Goal: Information Seeking & Learning: Find specific page/section

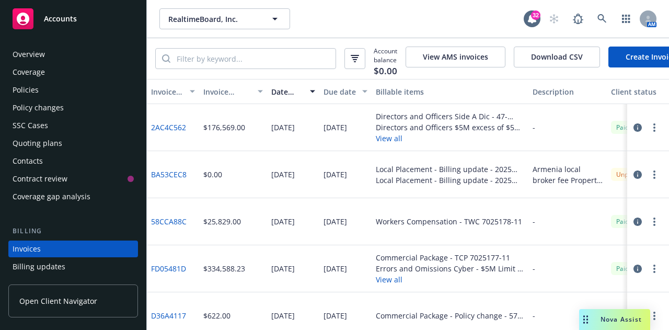
scroll to position [67, 0]
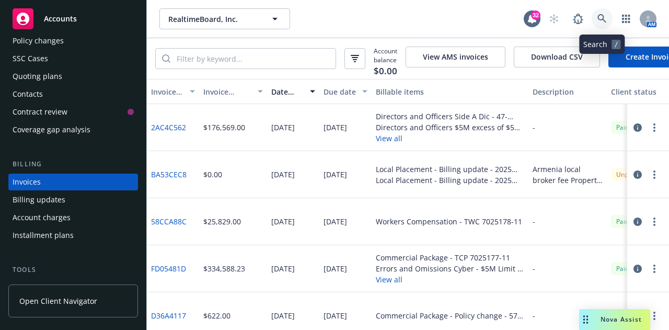
click at [599, 21] on icon at bounding box center [602, 18] width 9 height 9
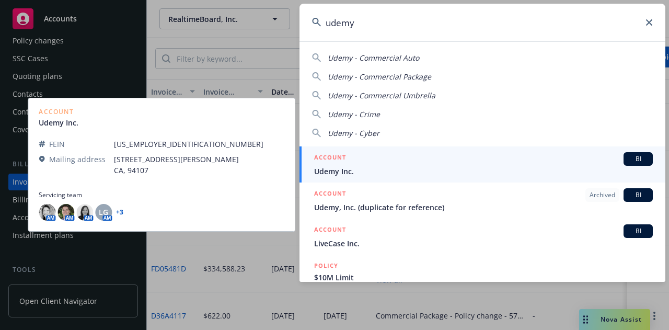
type input "udemy"
click at [354, 174] on span "Udemy Inc." at bounding box center [483, 171] width 339 height 11
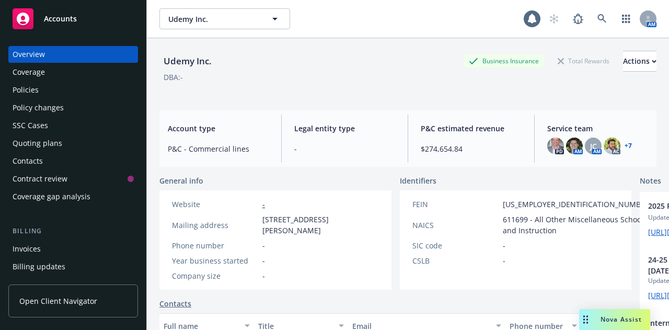
click at [60, 247] on div "Invoices" at bounding box center [73, 249] width 121 height 17
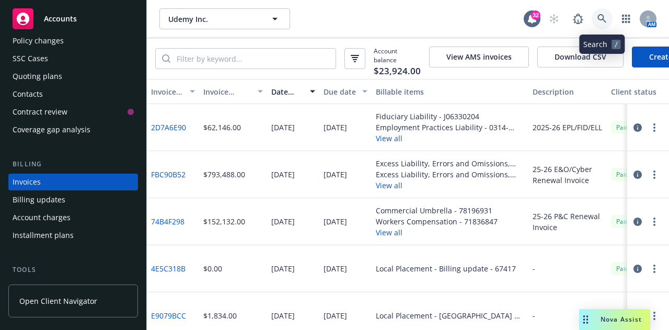
click at [595, 16] on link at bounding box center [602, 18] width 21 height 21
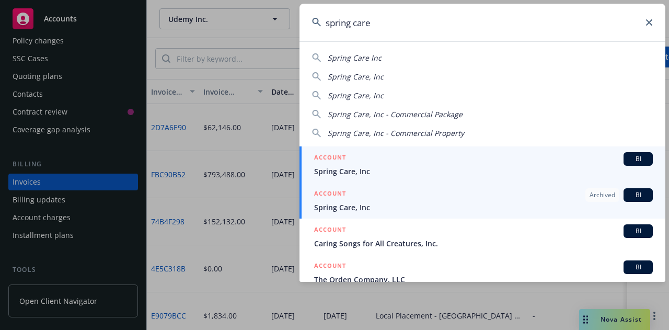
type input "spring care"
click at [409, 163] on div "ACCOUNT BI" at bounding box center [483, 159] width 339 height 14
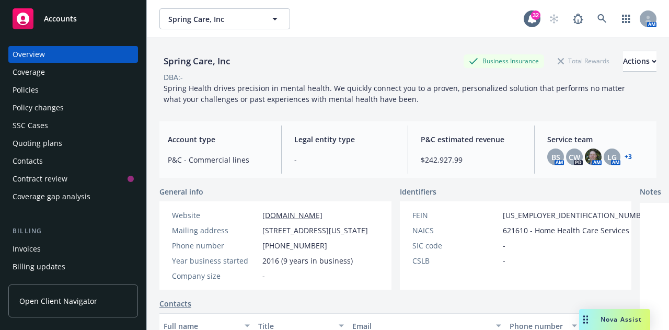
click at [39, 255] on div "Invoices" at bounding box center [27, 249] width 28 height 17
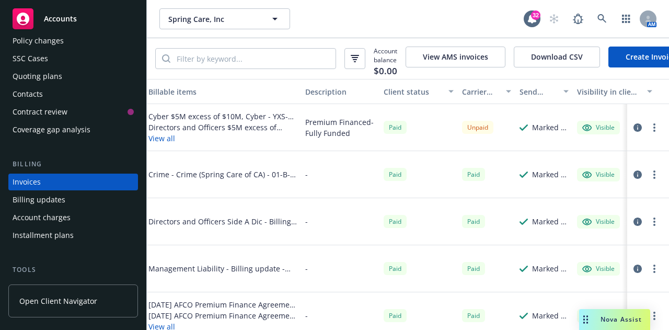
scroll to position [0, 229]
click at [604, 20] on icon at bounding box center [602, 18] width 9 height 9
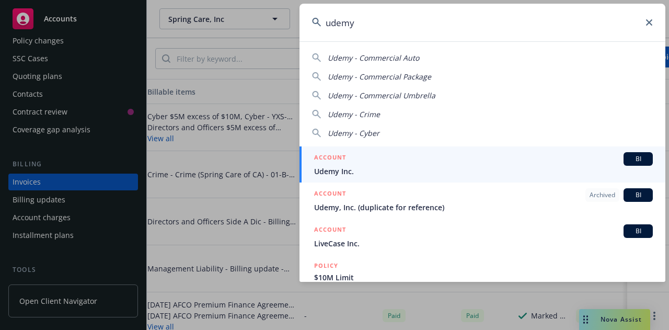
type input "udemy"
click at [366, 166] on span "Udemy Inc." at bounding box center [483, 171] width 339 height 11
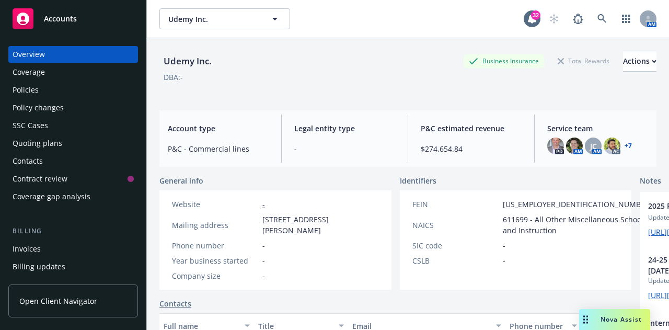
click at [53, 252] on div "Invoices" at bounding box center [73, 249] width 121 height 17
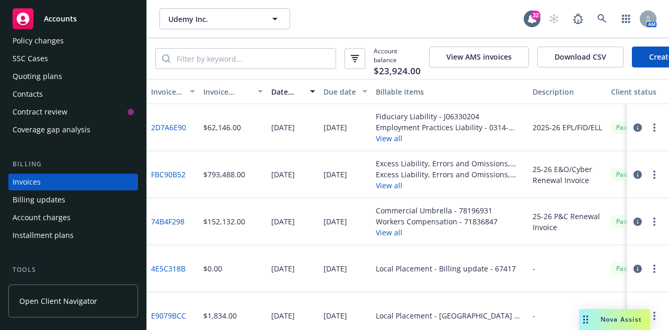
click at [163, 133] on link "2D7A6E90" at bounding box center [168, 127] width 35 height 11
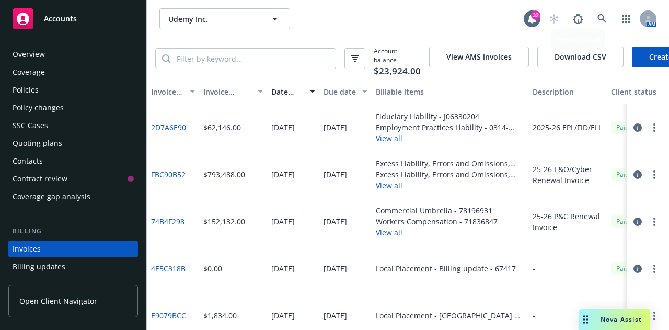
scroll to position [67, 0]
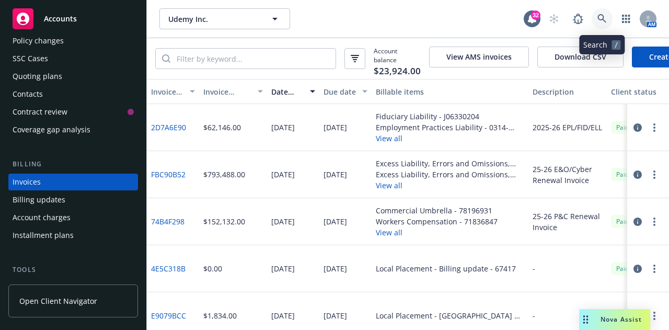
click at [608, 17] on link at bounding box center [602, 18] width 21 height 21
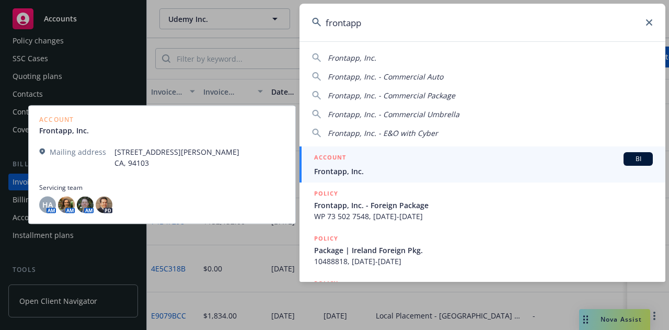
type input "frontapp"
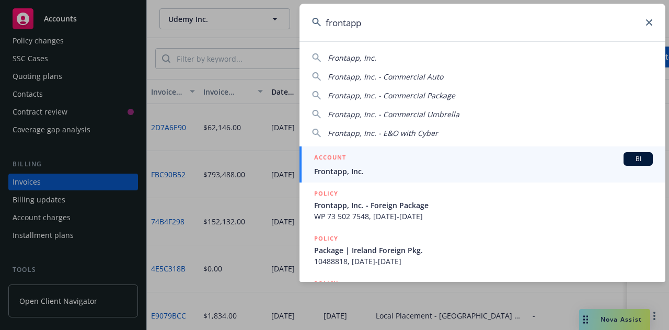
click at [376, 174] on span "Frontapp, Inc." at bounding box center [483, 171] width 339 height 11
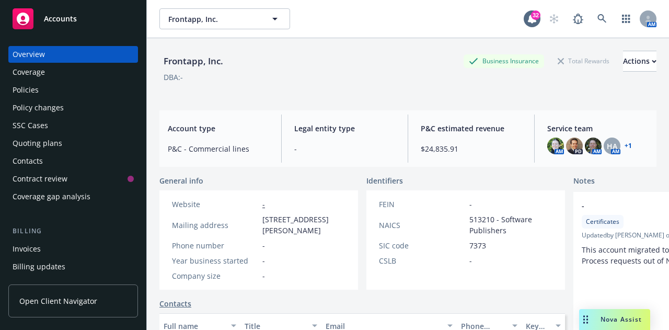
click at [18, 90] on div "Policies" at bounding box center [26, 90] width 26 height 17
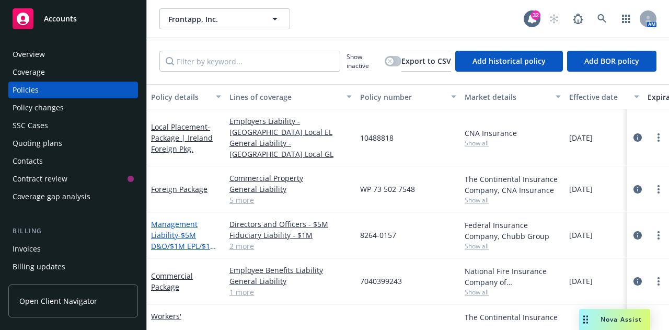
click at [181, 232] on span "- $5M D&O/$1M EPL/$1M FID/$1M Crime" at bounding box center [184, 246] width 66 height 32
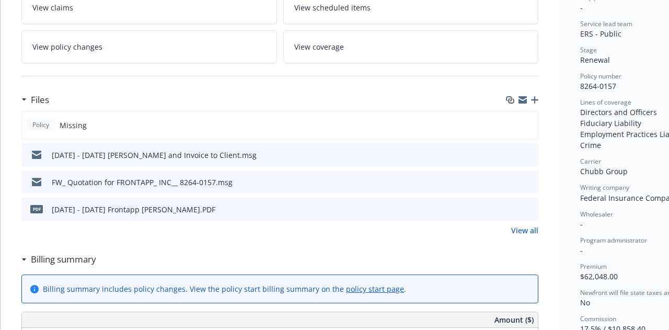
scroll to position [204, 0]
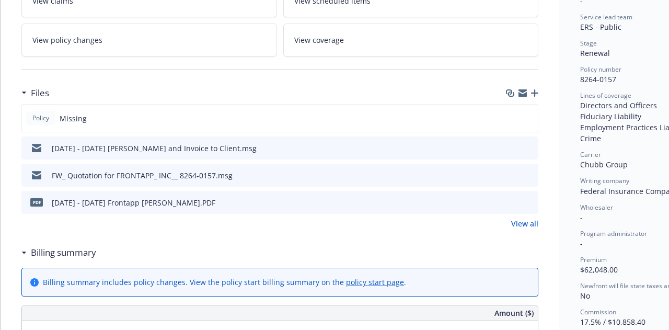
click at [527, 201] on icon "preview file" at bounding box center [528, 201] width 9 height 7
